Goal: Information Seeking & Learning: Check status

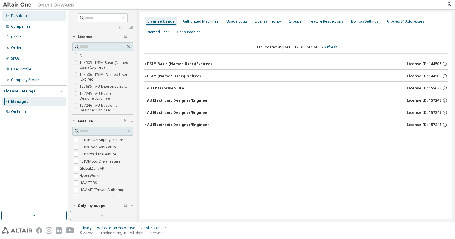
click at [31, 13] on div "Dashboard" at bounding box center [33, 16] width 63 height 10
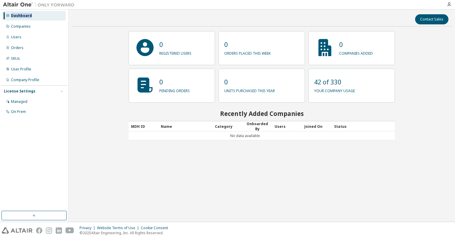
drag, startPoint x: 31, startPoint y: 15, endPoint x: 5, endPoint y: 14, distance: 25.9
click at [5, 14] on div "Dashboard" at bounding box center [33, 16] width 63 height 10
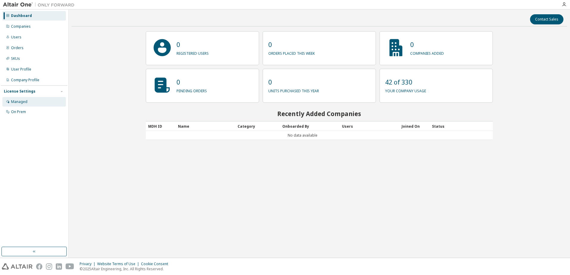
click at [34, 100] on div "Managed" at bounding box center [33, 102] width 63 height 10
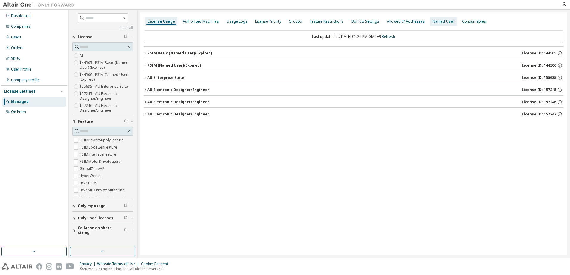
click at [437, 22] on div "Named User" at bounding box center [443, 21] width 22 height 5
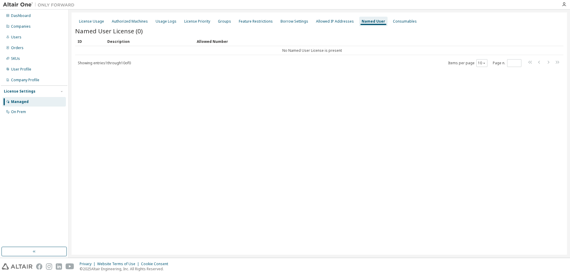
drag, startPoint x: 106, startPoint y: 66, endPoint x: 109, endPoint y: 64, distance: 4.0
click at [106, 66] on div "Showing entries 1 through 10 of 0 Items per page 10 Page n. *" at bounding box center [319, 63] width 488 height 9
click at [109, 63] on span "Showing entries 1 through 10 of 0" at bounding box center [104, 62] width 53 height 5
click at [212, 43] on div "Allowed Number" at bounding box center [372, 42] width 350 height 10
click at [123, 42] on div "Description" at bounding box center [149, 42] width 85 height 10
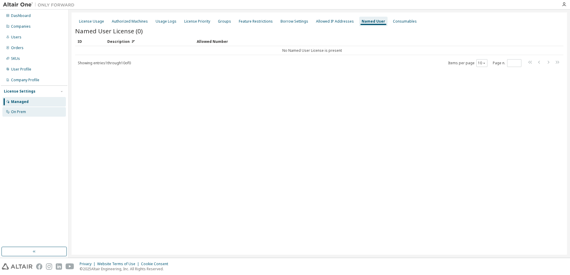
click at [22, 114] on div "On Prem" at bounding box center [18, 112] width 15 height 5
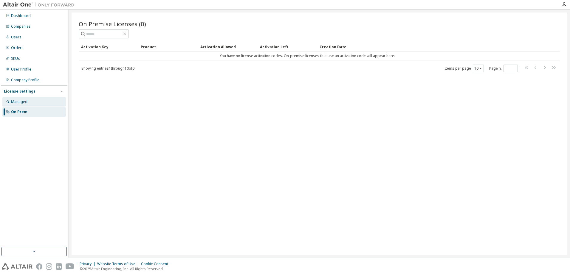
click at [30, 102] on div "Managed" at bounding box center [33, 102] width 63 height 10
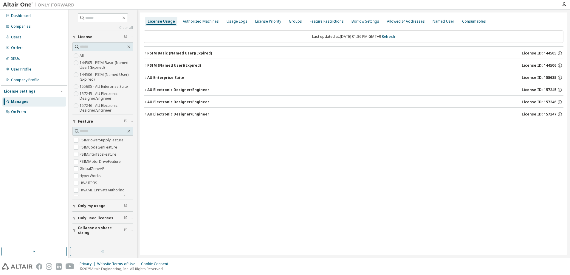
click at [146, 52] on icon "button" at bounding box center [146, 54] width 4 height 4
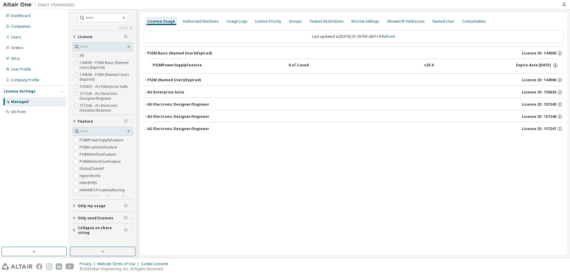
click at [146, 80] on icon "button" at bounding box center [146, 80] width 4 height 4
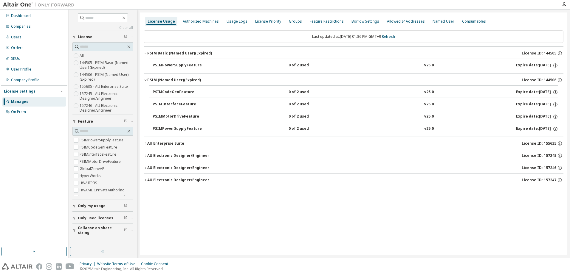
click at [166, 89] on button "PSIMCodeGenFeature 0 of 2 used v25.0 Expire date: 2025-09-13" at bounding box center [355, 92] width 405 height 13
click at [167, 88] on button "PSIMCodeGenFeature 0 of 2 used v25.0 Expire date: 2025-09-13" at bounding box center [355, 92] width 405 height 13
click at [145, 146] on button "AU Enterprise Suite License ID: 155635" at bounding box center [353, 143] width 419 height 13
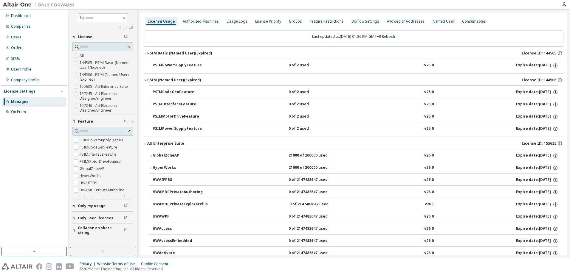
click at [151, 157] on icon "button" at bounding box center [151, 156] width 4 height 4
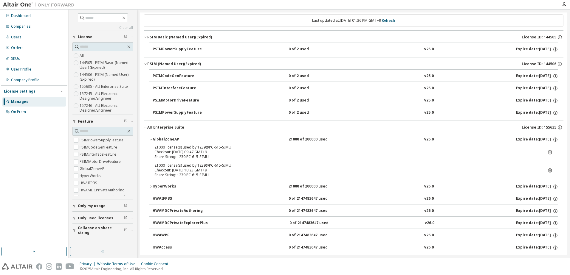
scroll to position [30, 0]
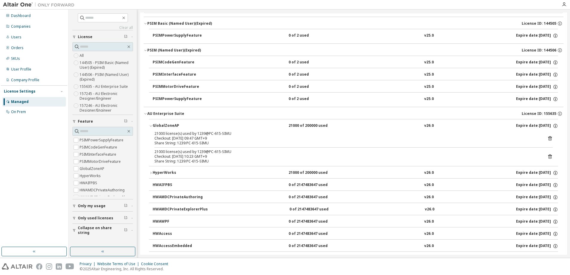
click at [153, 173] on div "HyperWorks" at bounding box center [180, 172] width 54 height 5
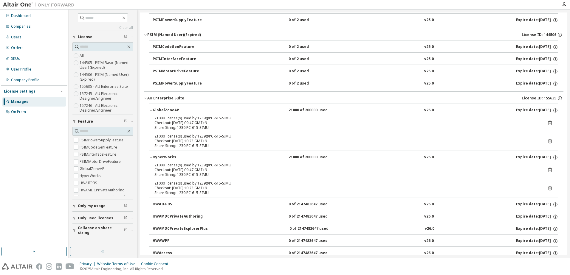
scroll to position [0, 0]
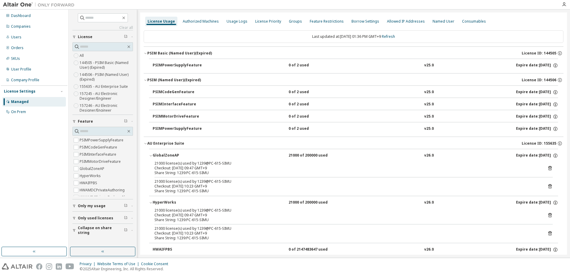
click at [148, 142] on div "AU Enterprise Suite" at bounding box center [165, 143] width 37 height 5
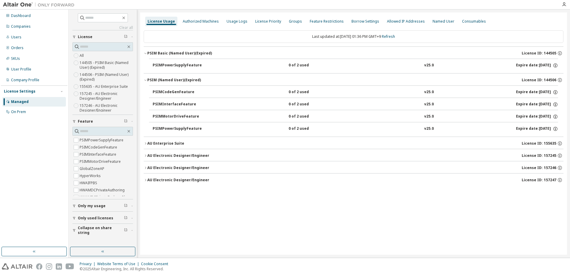
click at [147, 157] on div "AU Electronic Designer/Engineer" at bounding box center [178, 155] width 62 height 5
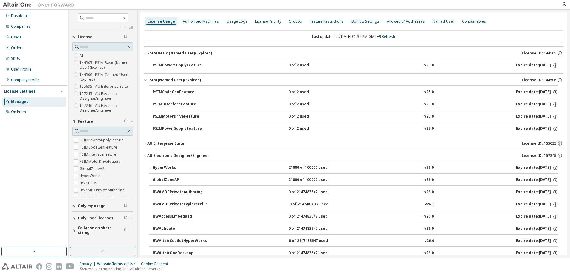
click at [149, 167] on icon "button" at bounding box center [151, 168] width 4 height 4
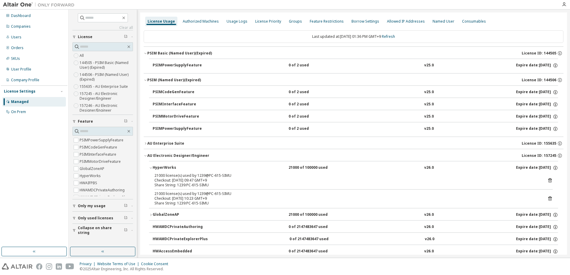
click at [152, 169] on icon "button" at bounding box center [151, 168] width 4 height 4
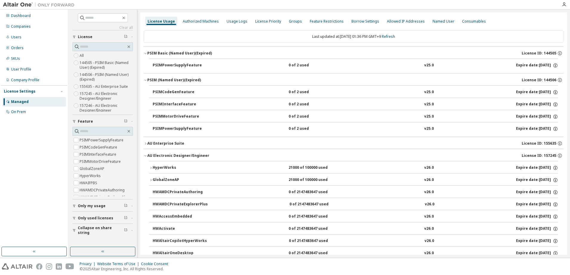
click at [145, 53] on icon "button" at bounding box center [146, 54] width 4 height 4
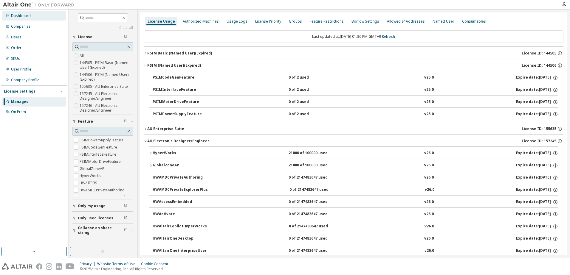
click at [30, 13] on div "Dashboard" at bounding box center [33, 16] width 63 height 10
